Goal: Information Seeking & Learning: Learn about a topic

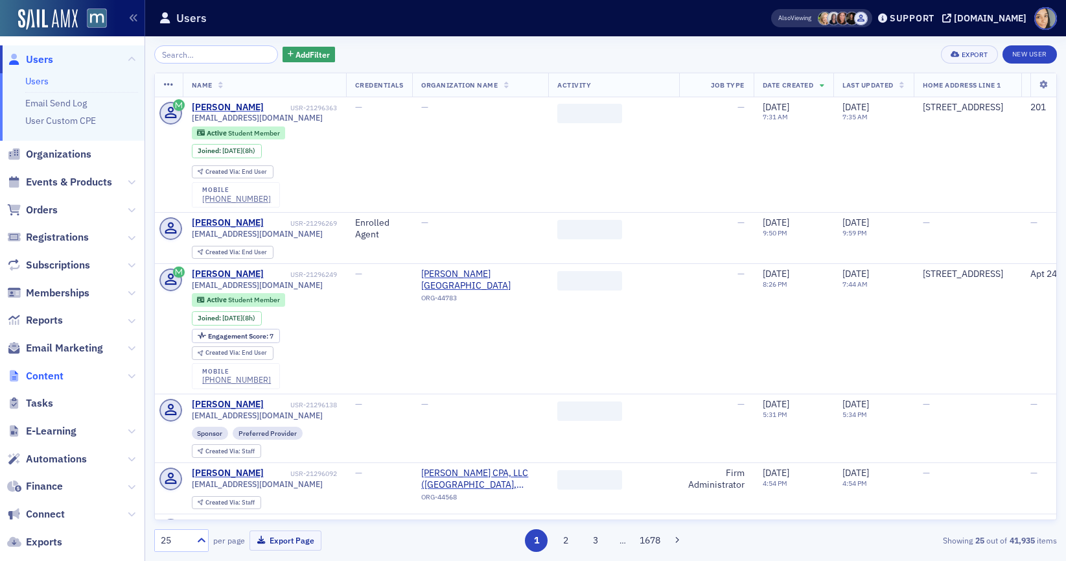
click at [54, 370] on span "Content" at bounding box center [45, 376] width 38 height 14
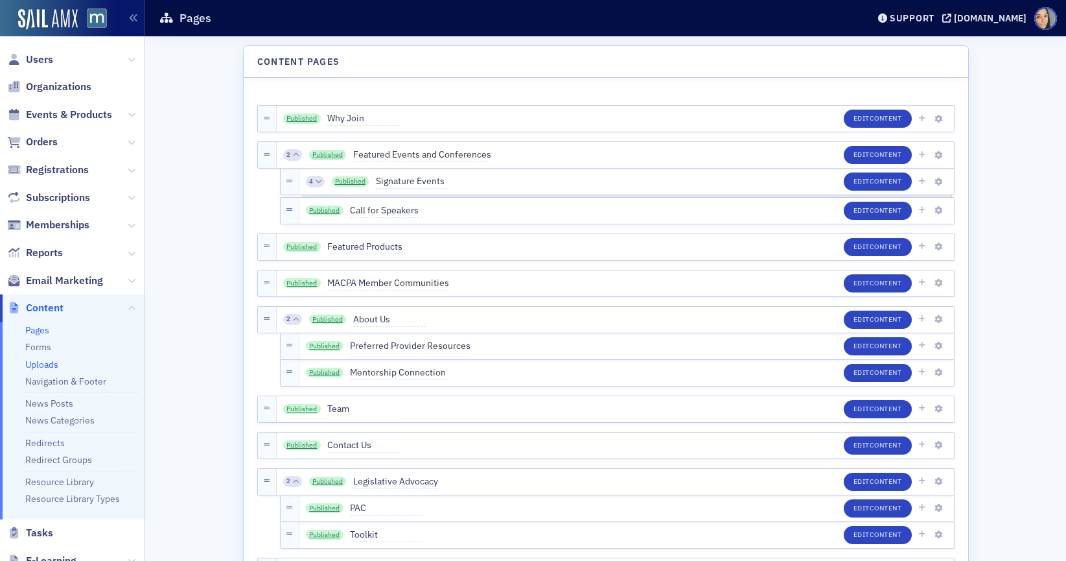
click at [47, 358] on link "Uploads" at bounding box center [41, 364] width 33 height 12
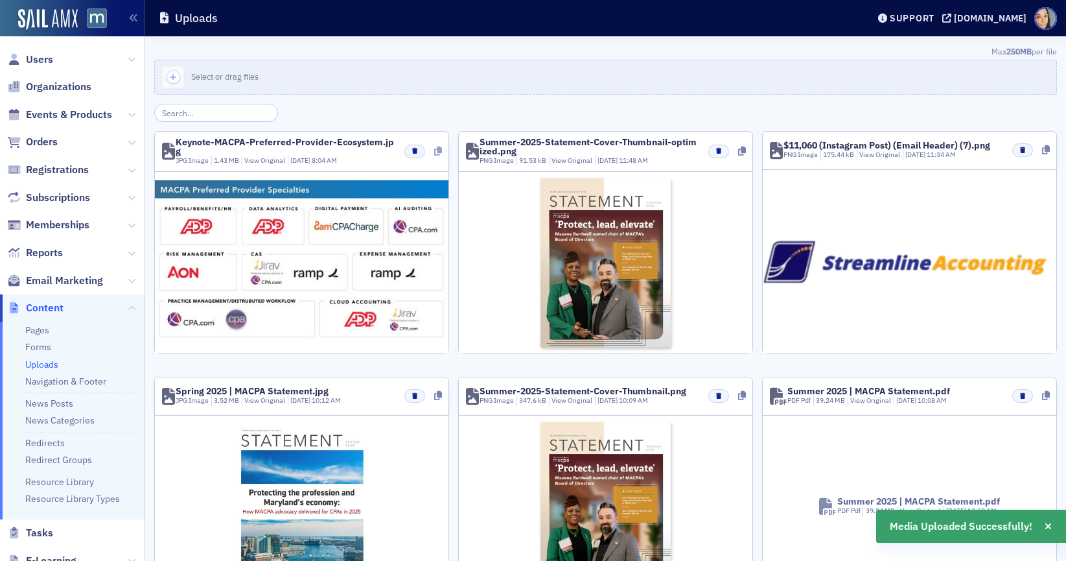
click at [434, 147] on icon at bounding box center [438, 151] width 8 height 9
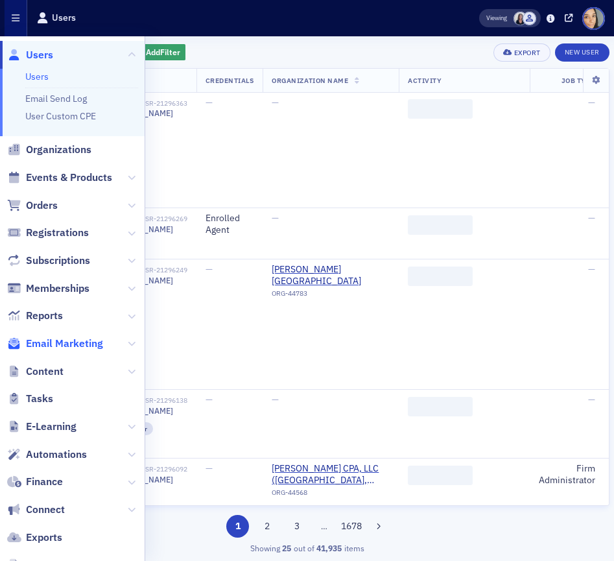
click at [67, 348] on span "Email Marketing" at bounding box center [64, 343] width 77 height 14
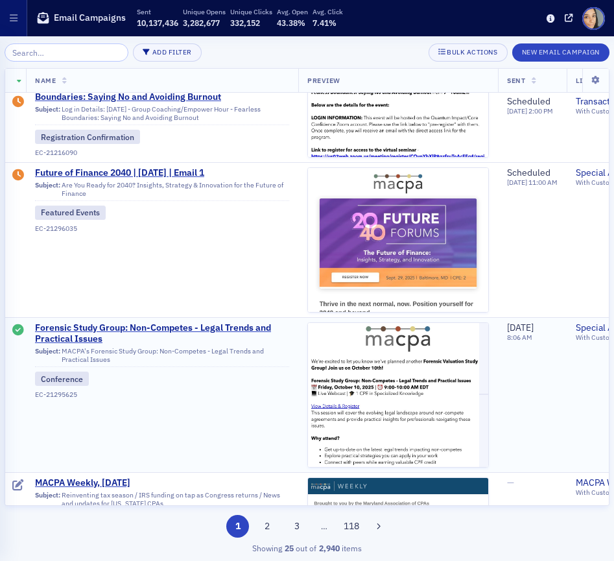
scroll to position [277, 0]
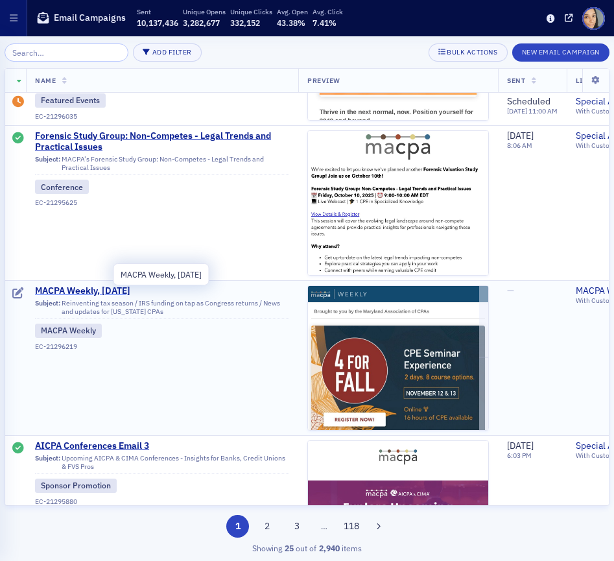
click at [100, 290] on span "MACPA Weekly, Sept. 5" at bounding box center [162, 291] width 254 height 12
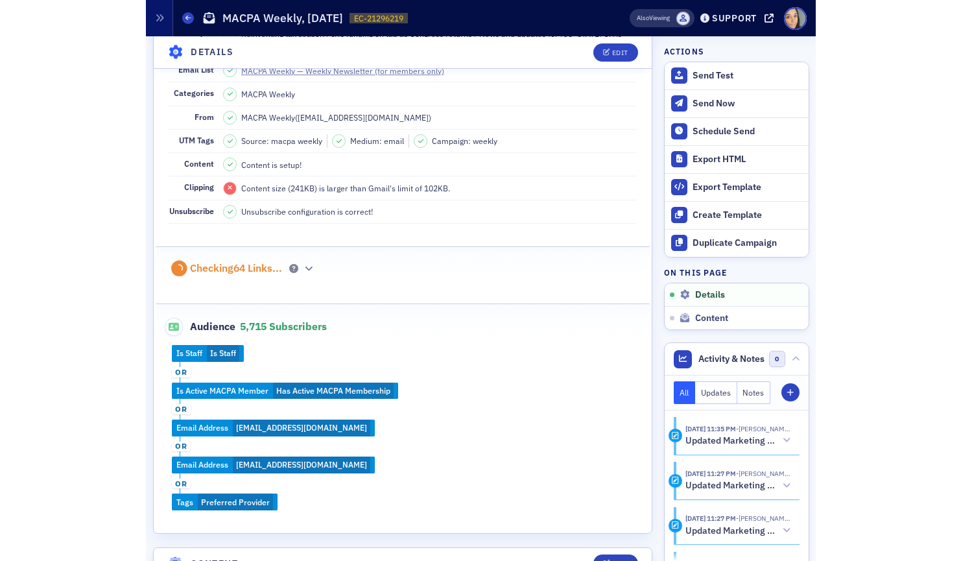
scroll to position [230, 0]
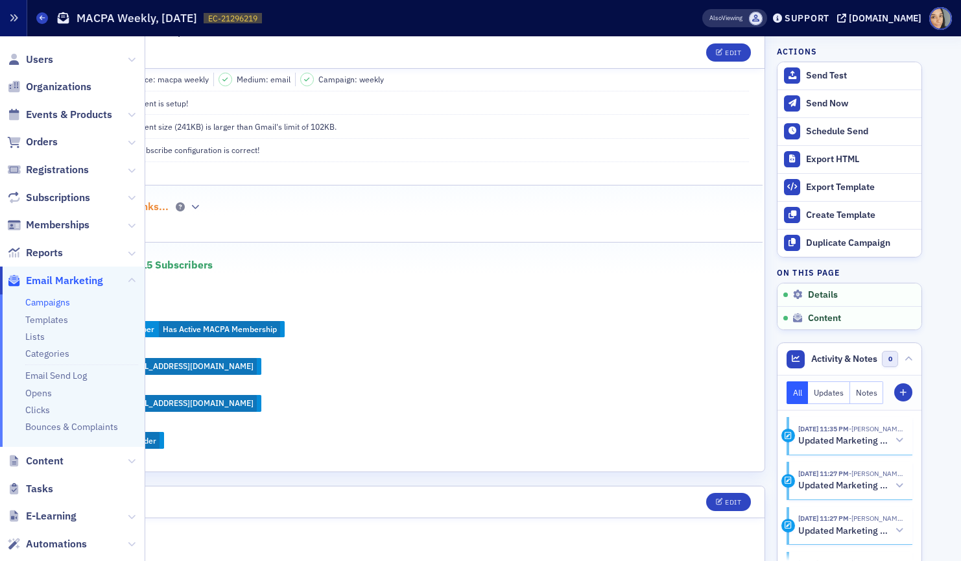
click at [9, 17] on icon "button" at bounding box center [13, 18] width 9 height 9
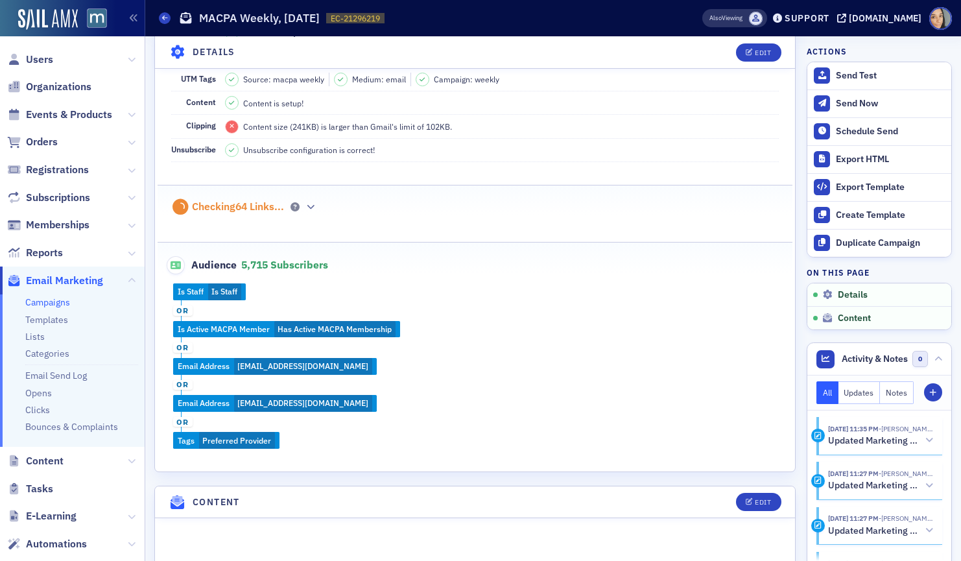
click at [165, 24] on div "Campaigns MACPA Weekly, Sept. 5 EC-21296219 21296219" at bounding box center [410, 18] width 502 height 25
click at [163, 19] on icon at bounding box center [164, 18] width 5 height 6
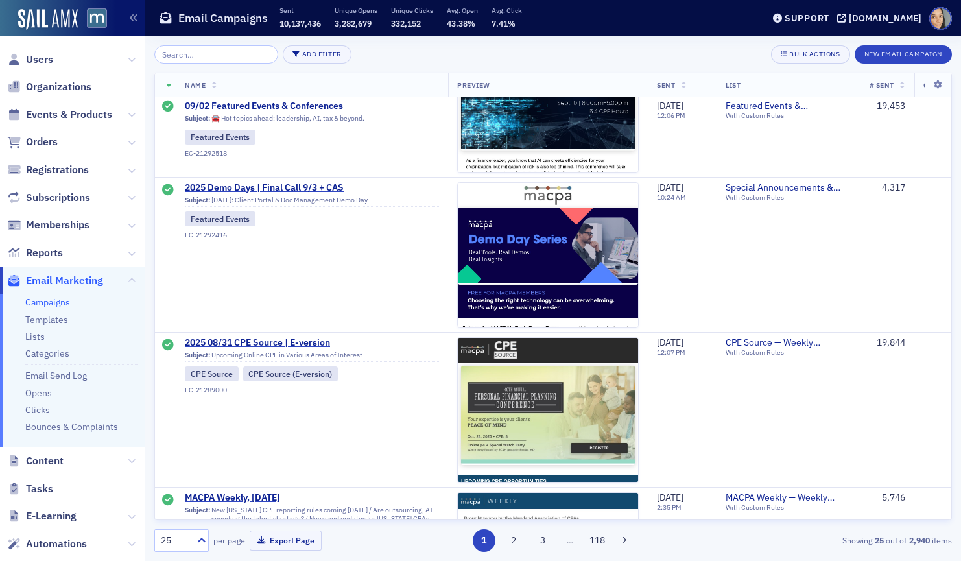
scroll to position [2319, 0]
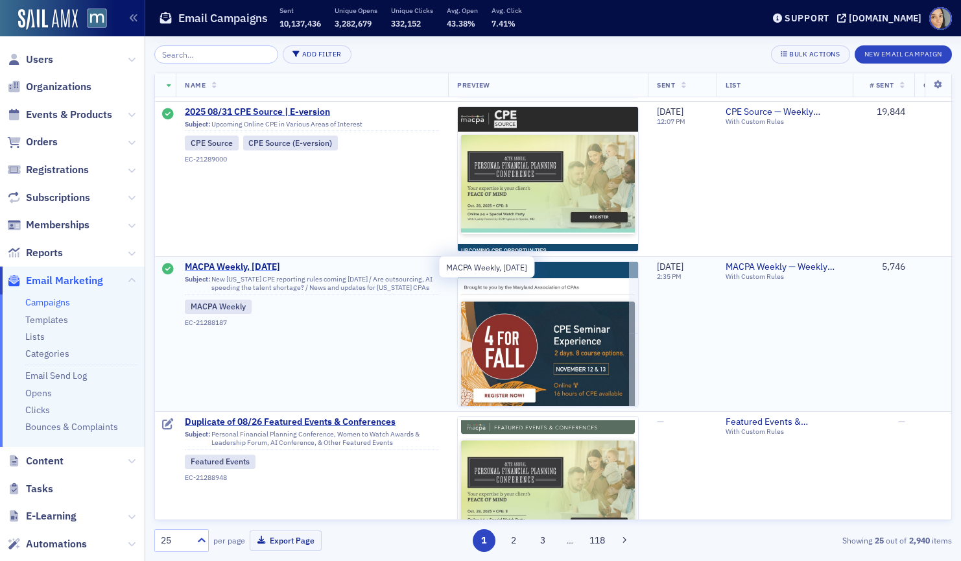
click at [261, 264] on span "MACPA Weekly, Aug. 29" at bounding box center [312, 267] width 254 height 12
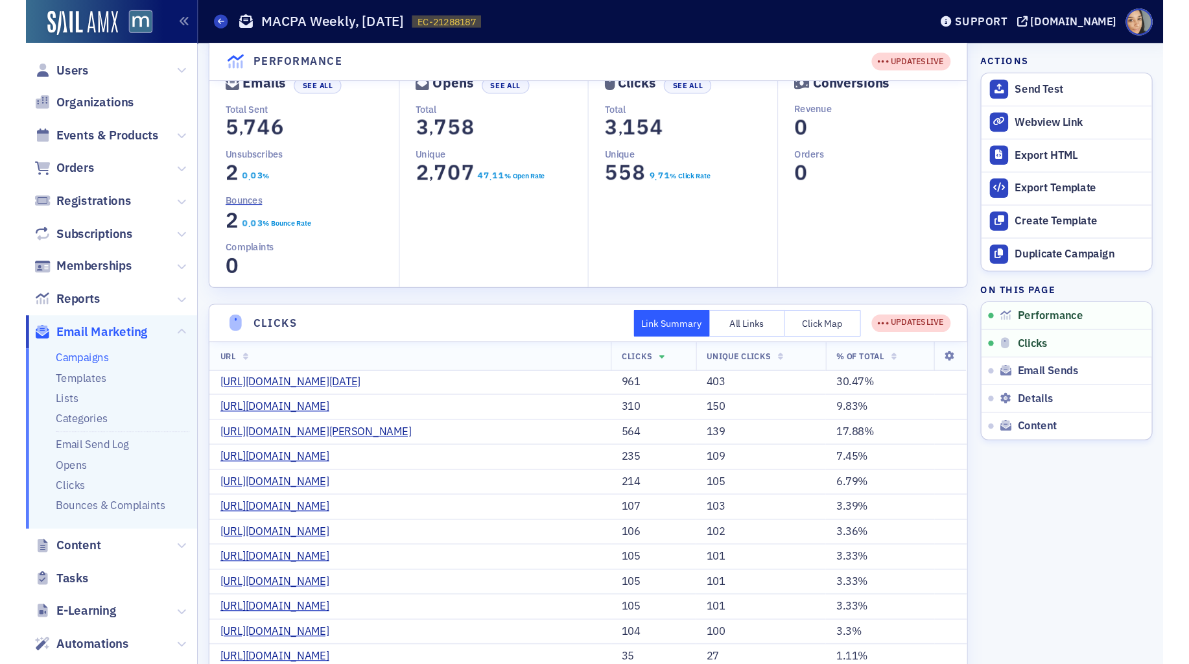
scroll to position [92, 0]
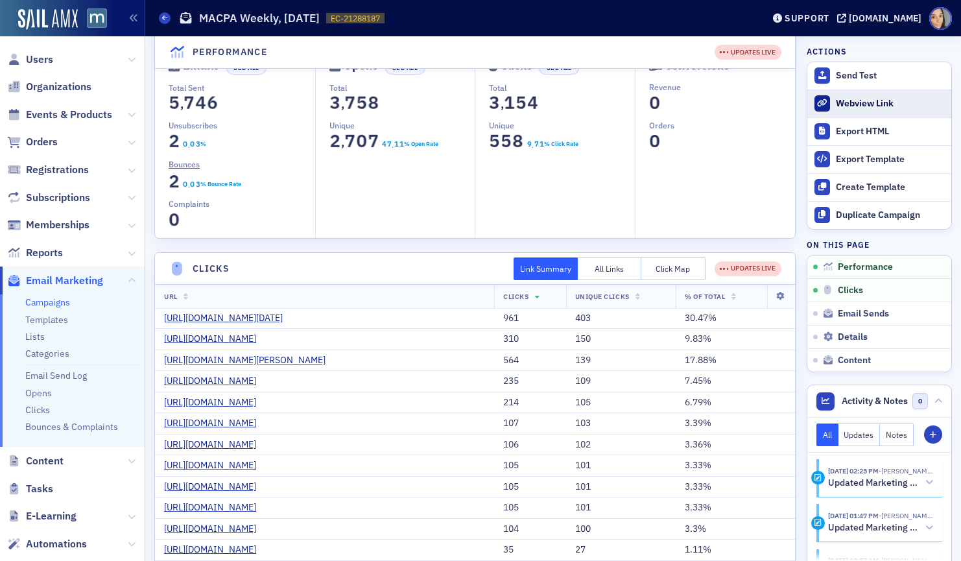
click at [613, 102] on div "Webview Link" at bounding box center [890, 104] width 109 height 12
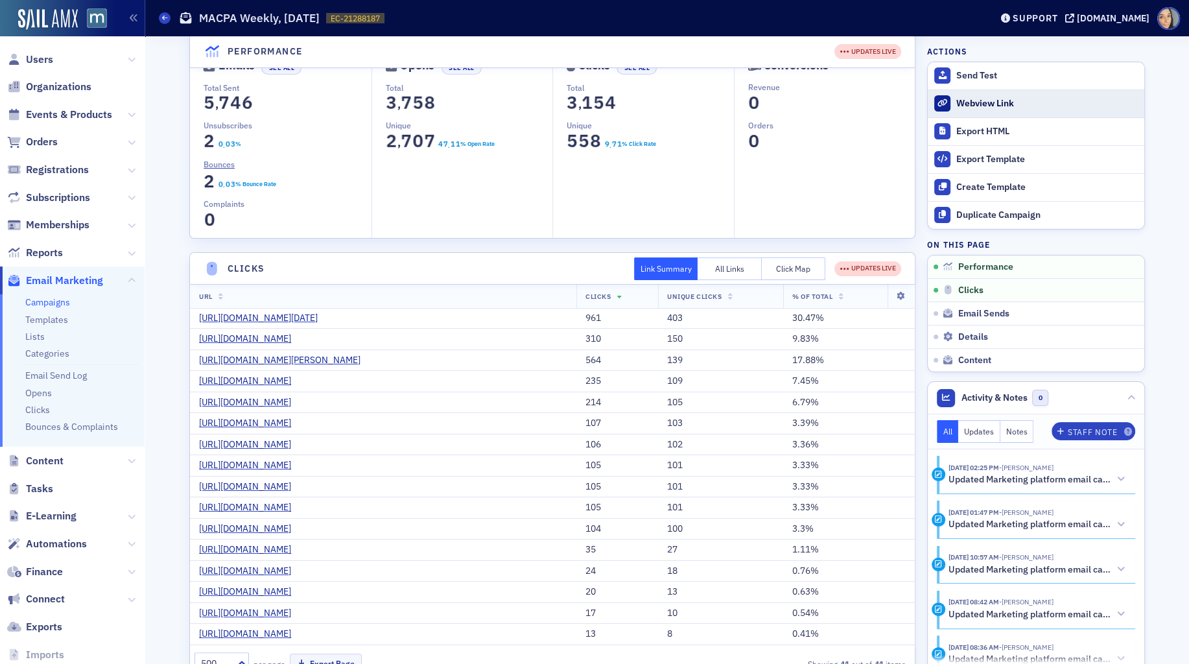
scroll to position [91, 0]
click at [155, 24] on header "Campaigns MACPA Weekly, Aug. 29 EC-21288187 21288187 Support macpa.org" at bounding box center [667, 18] width 1044 height 36
click at [161, 18] on span at bounding box center [165, 18] width 12 height 12
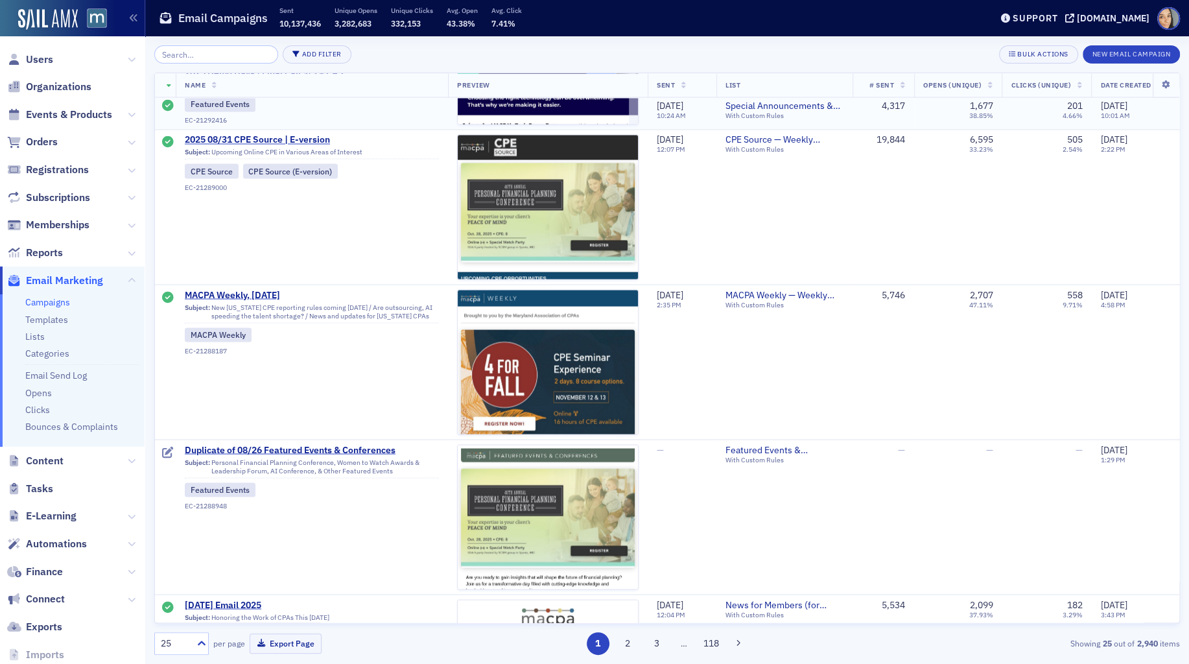
scroll to position [2277, 0]
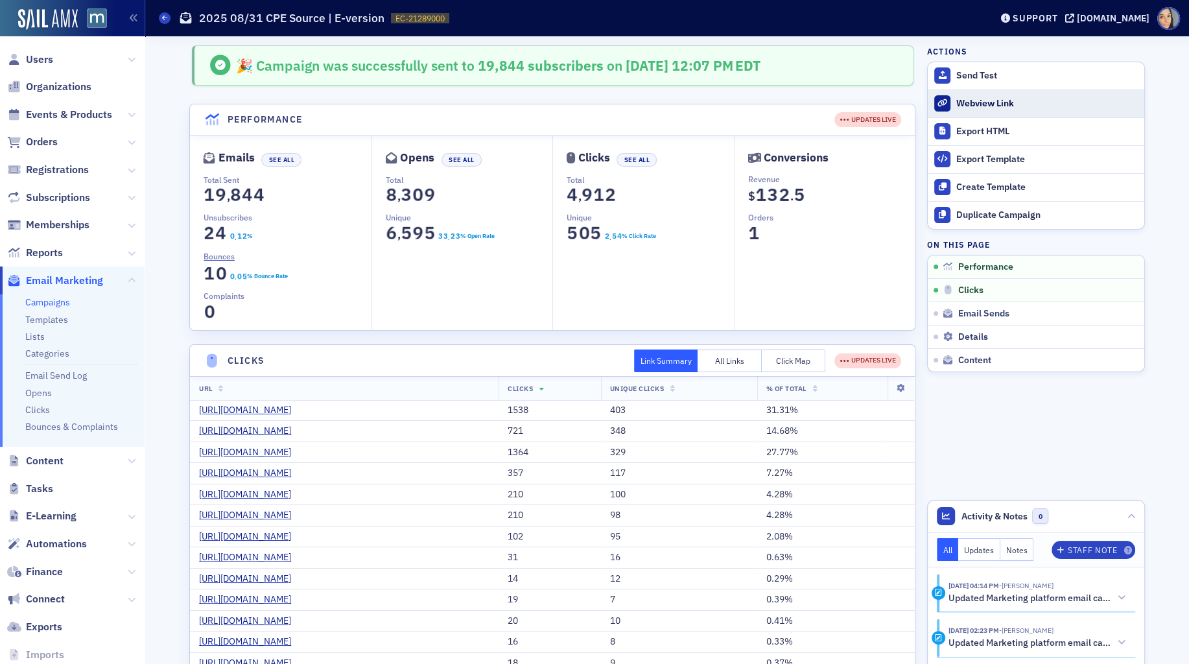
click at [982, 110] on link "Webview Link" at bounding box center [1036, 103] width 217 height 28
